Goal: Transaction & Acquisition: Purchase product/service

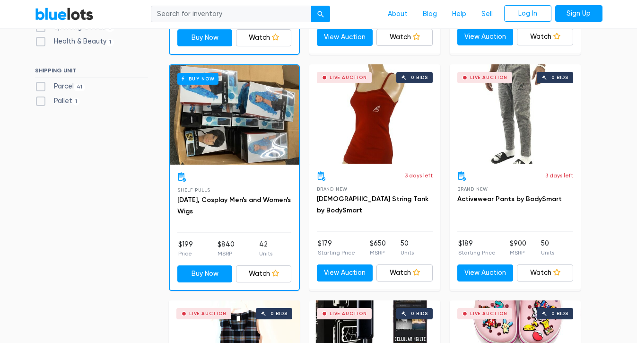
scroll to position [488, 0]
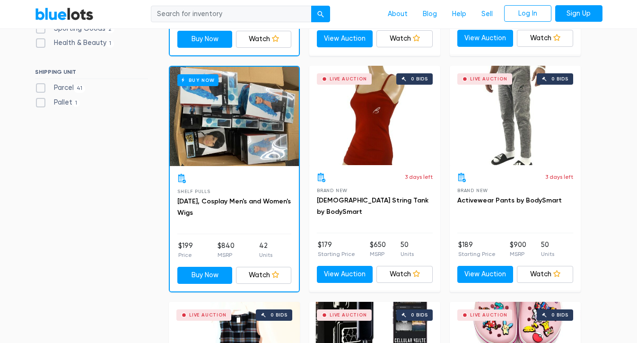
click at [230, 146] on div "Buy Now" at bounding box center [234, 116] width 129 height 99
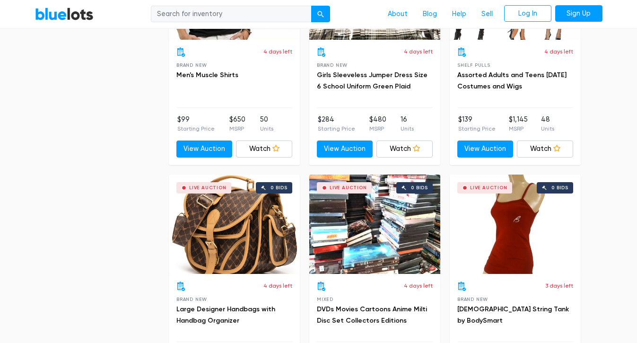
scroll to position [1776, 0]
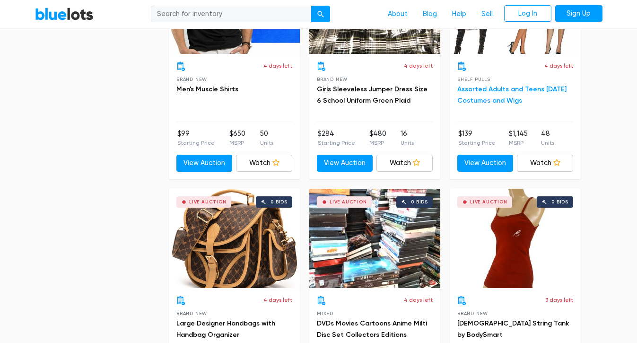
click at [487, 89] on link "Assorted Adults and Teens [DATE] Costumes and Wigs" at bounding box center [511, 94] width 109 height 19
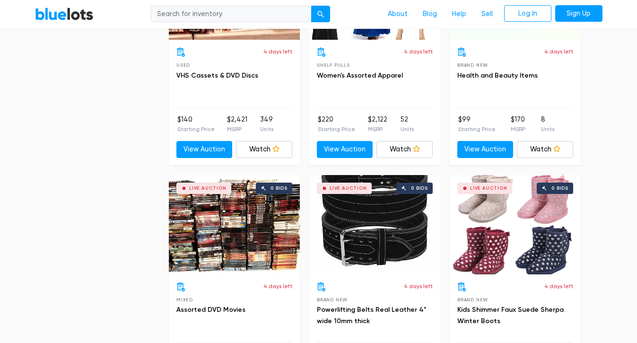
scroll to position [3196, 0]
